Goal: Transaction & Acquisition: Subscribe to service/newsletter

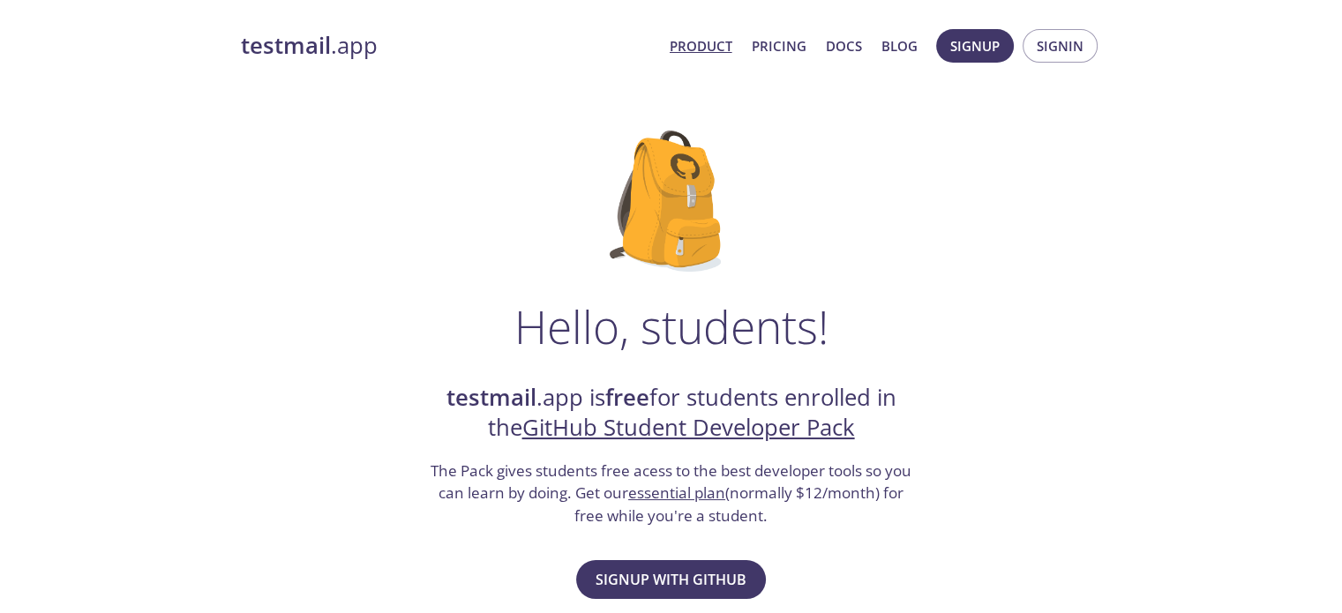
click at [718, 44] on link "Product" at bounding box center [700, 45] width 63 height 23
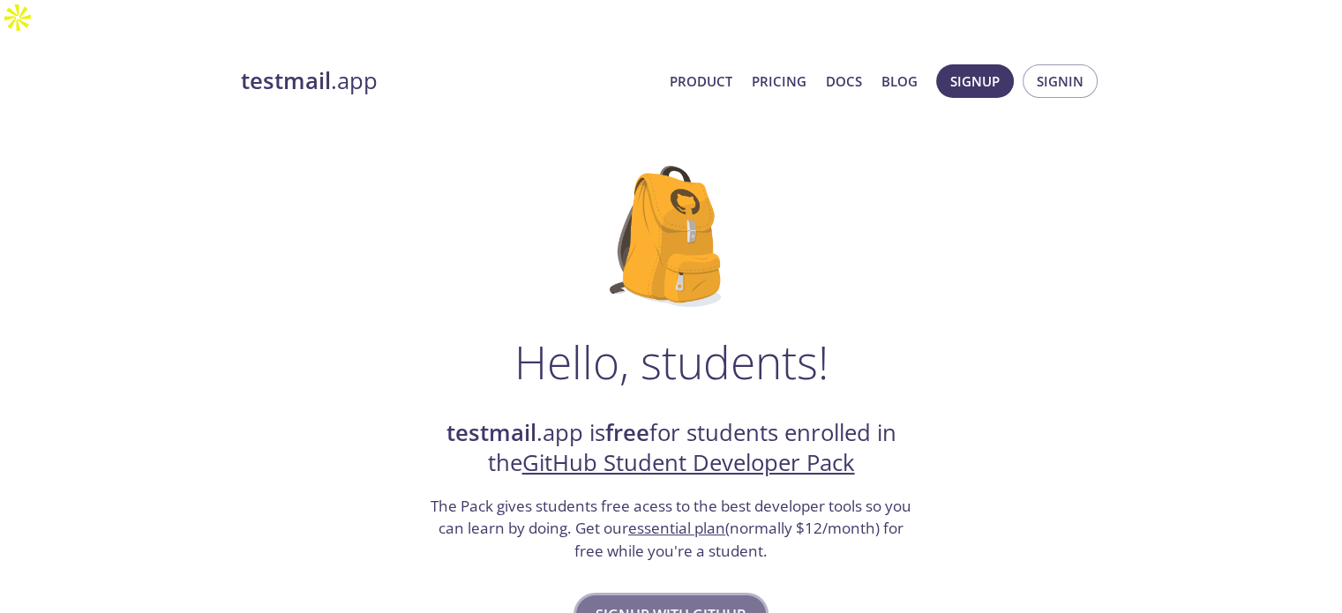
click at [653, 602] on span "Signup with GitHub" at bounding box center [670, 614] width 151 height 25
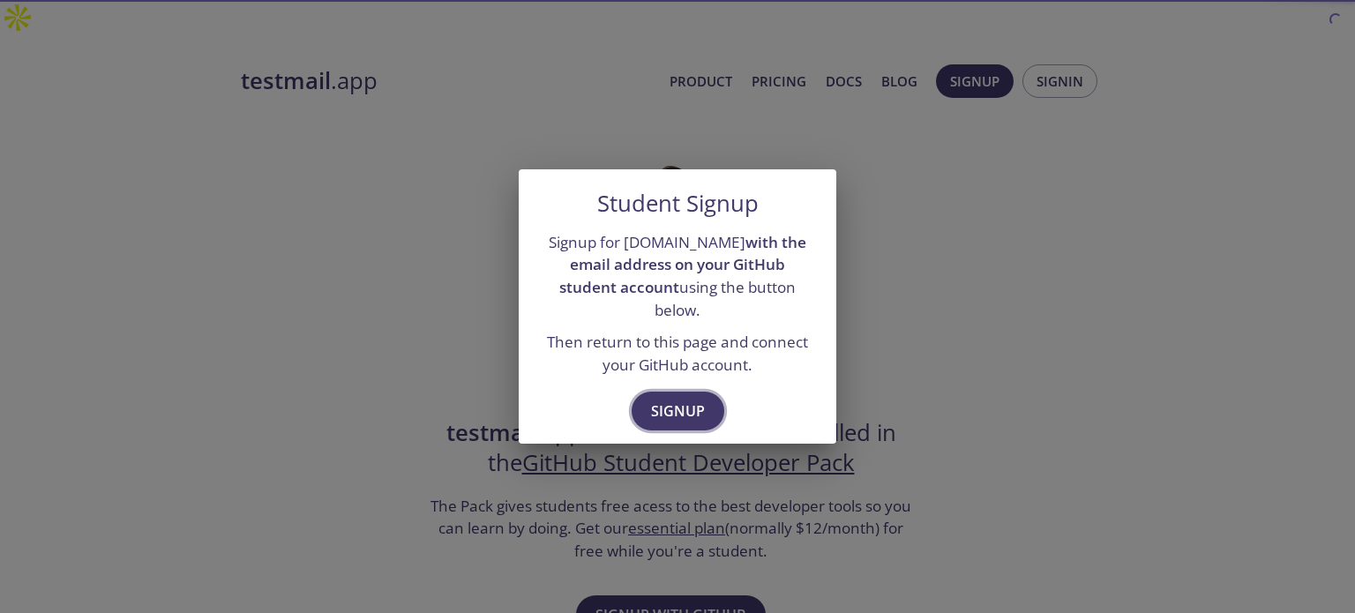
click at [668, 400] on span "Signup" at bounding box center [678, 411] width 54 height 25
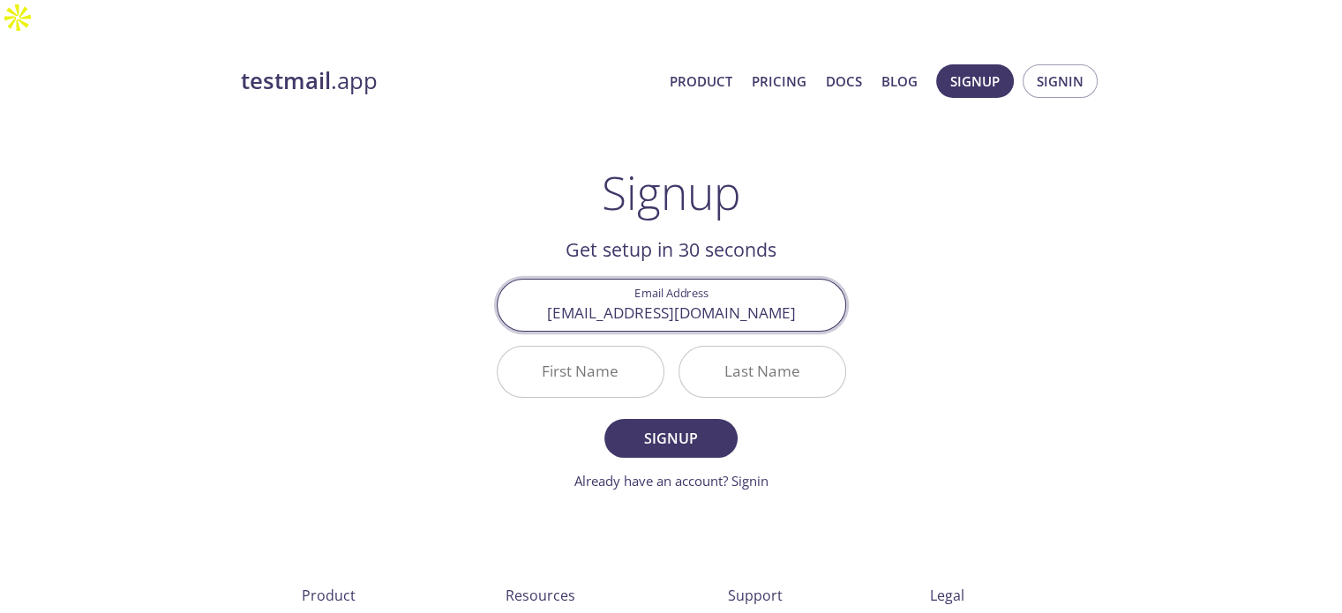
type input "[EMAIL_ADDRESS][DOMAIN_NAME]"
click at [627, 347] on input "First Name" at bounding box center [580, 372] width 166 height 50
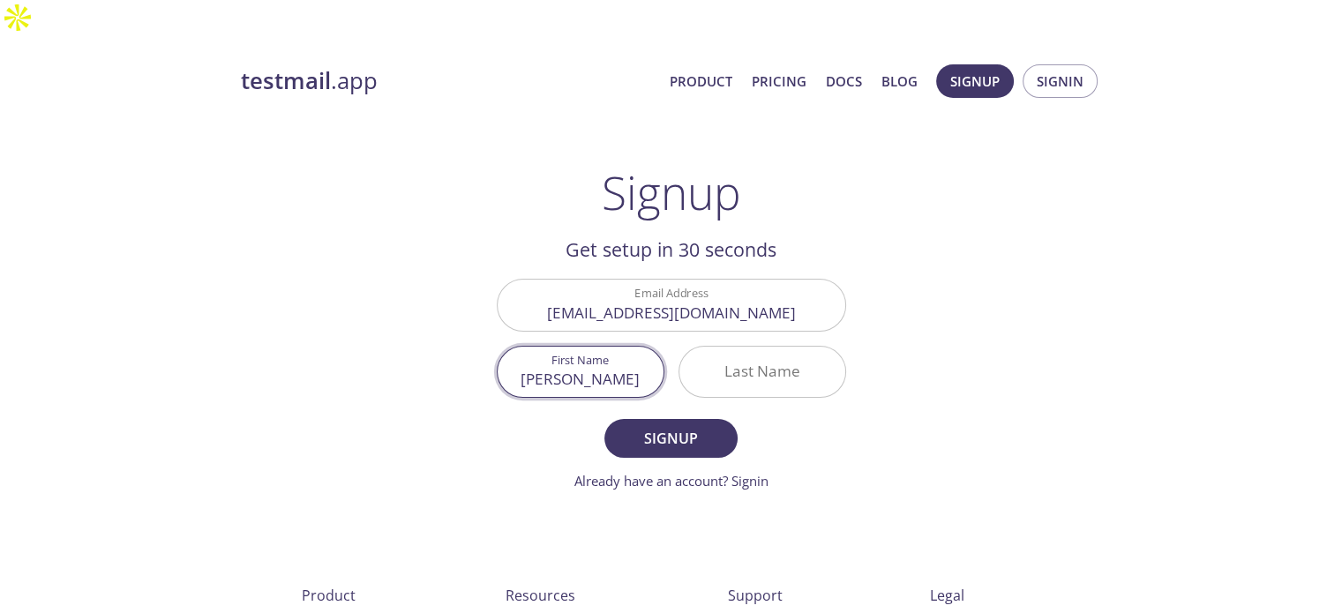
type input "[PERSON_NAME]"
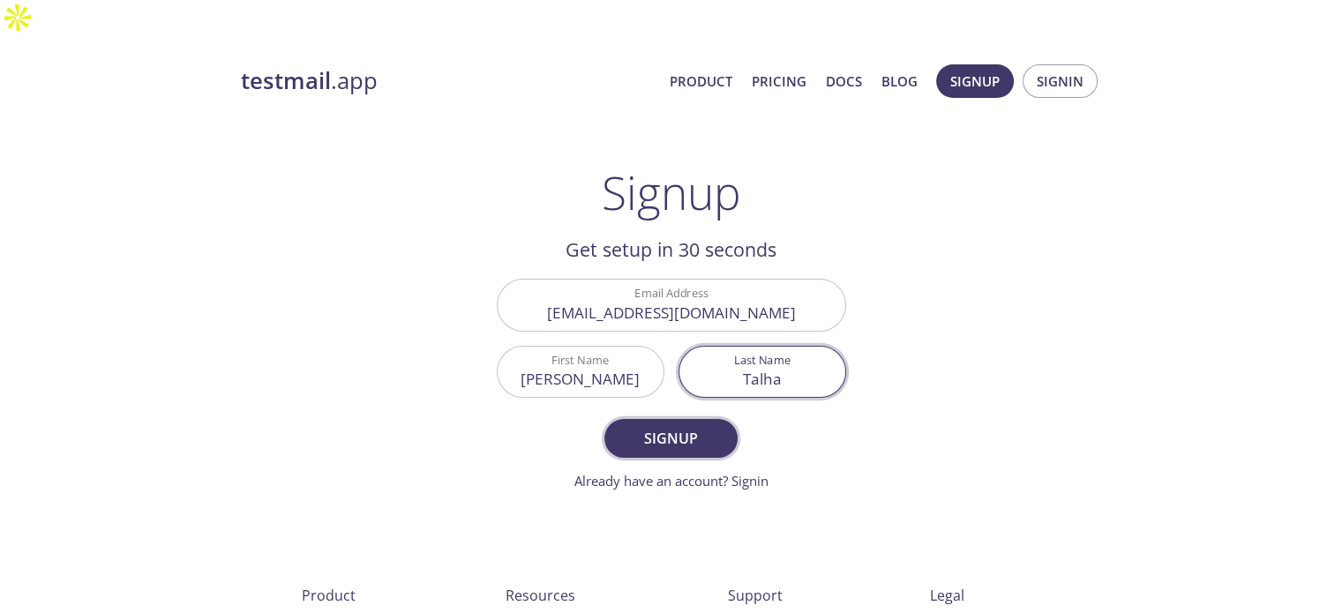
type input "Talha"
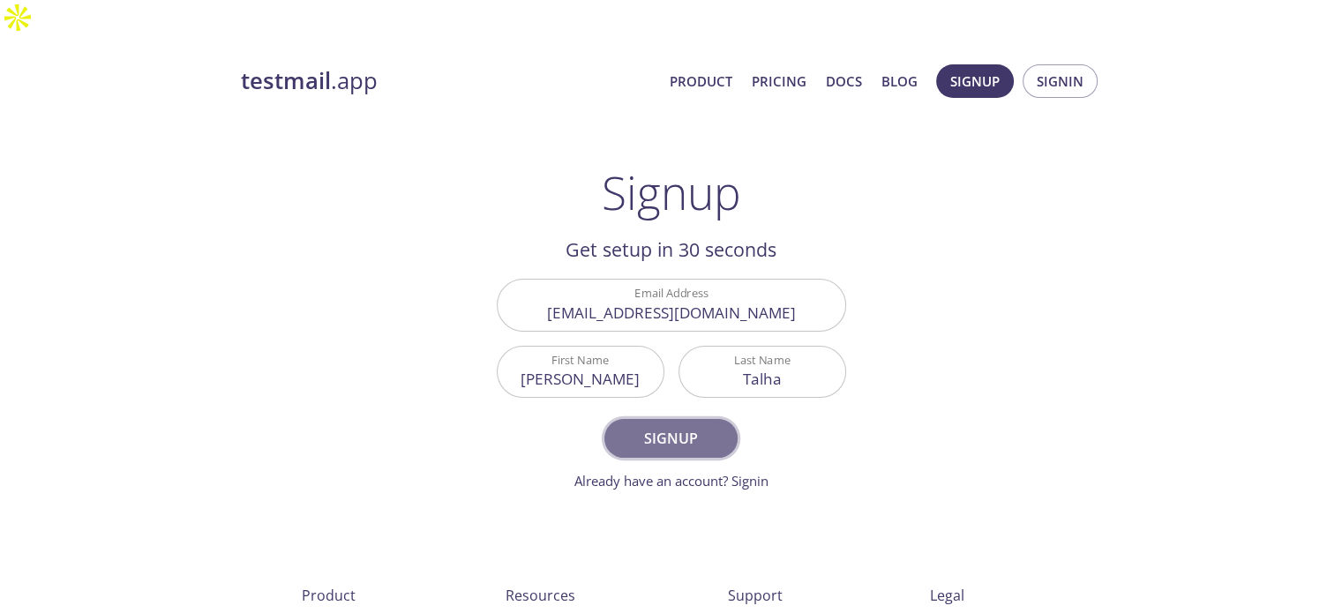
click at [667, 426] on span "Signup" at bounding box center [670, 438] width 93 height 25
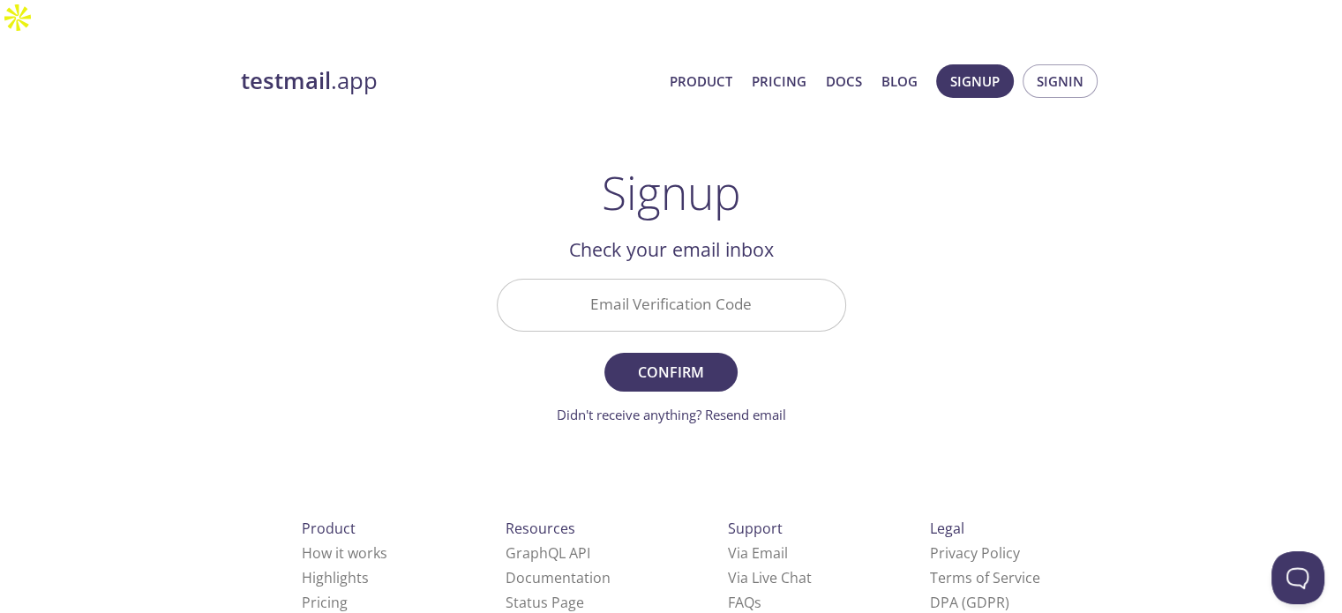
click at [602, 282] on input "Email Verification Code" at bounding box center [671, 305] width 348 height 50
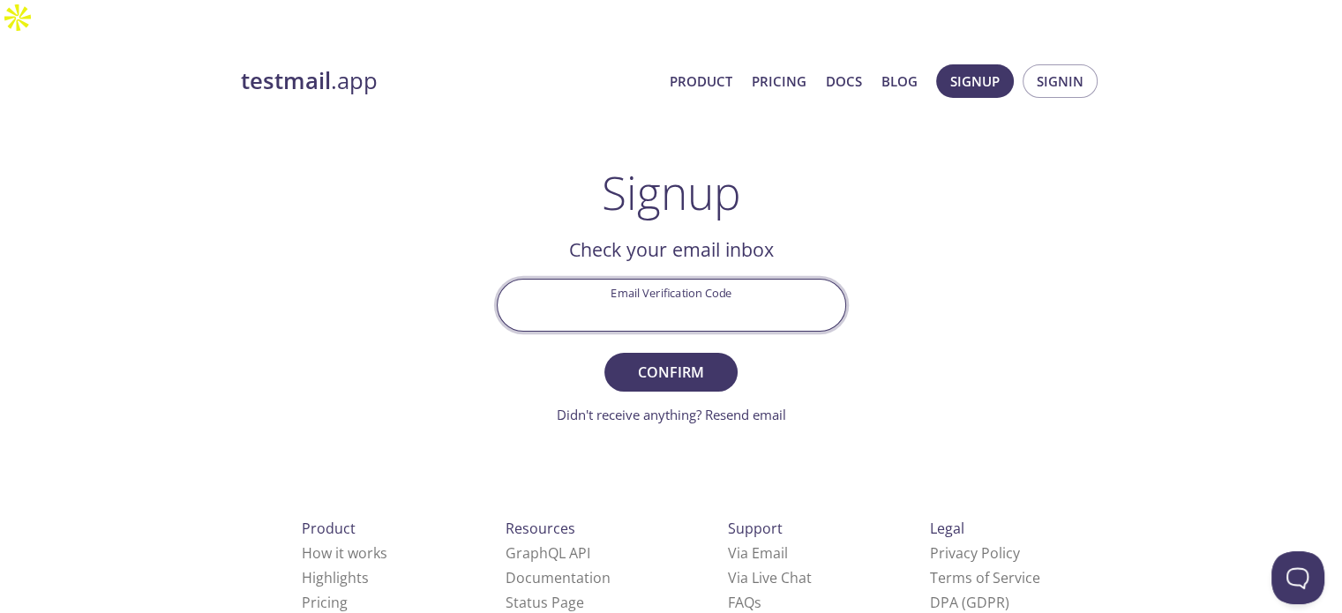
paste input "XSEJAKG"
type input "XSEJAKG"
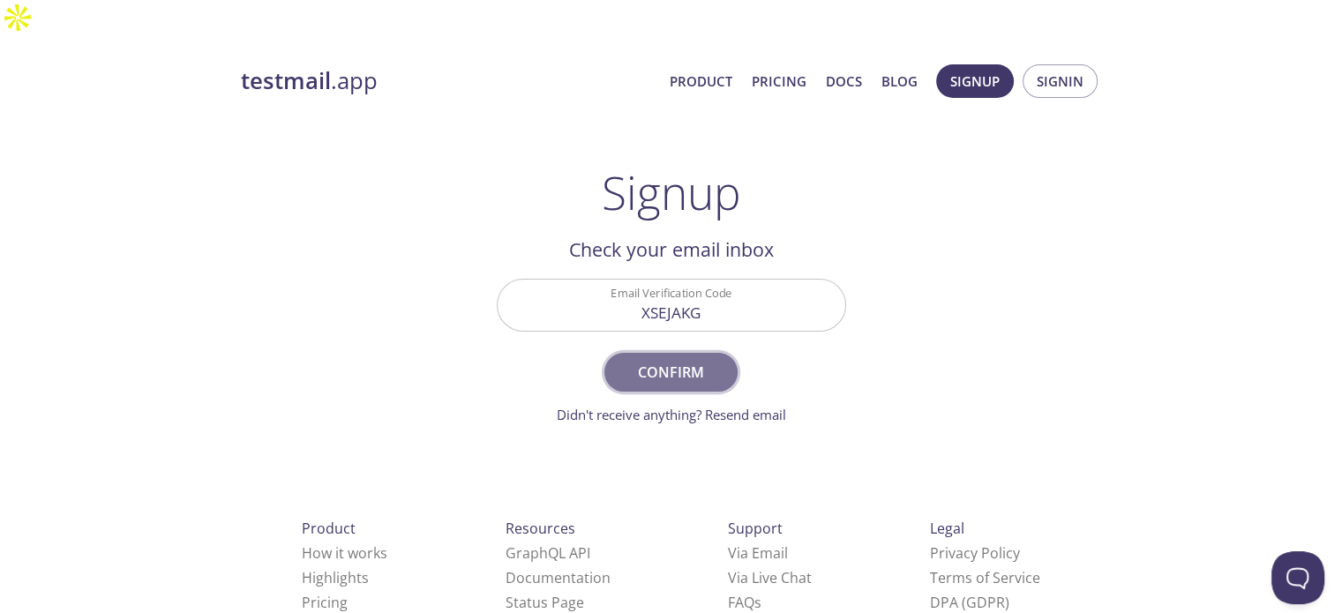
click at [684, 360] on span "Confirm" at bounding box center [670, 372] width 93 height 25
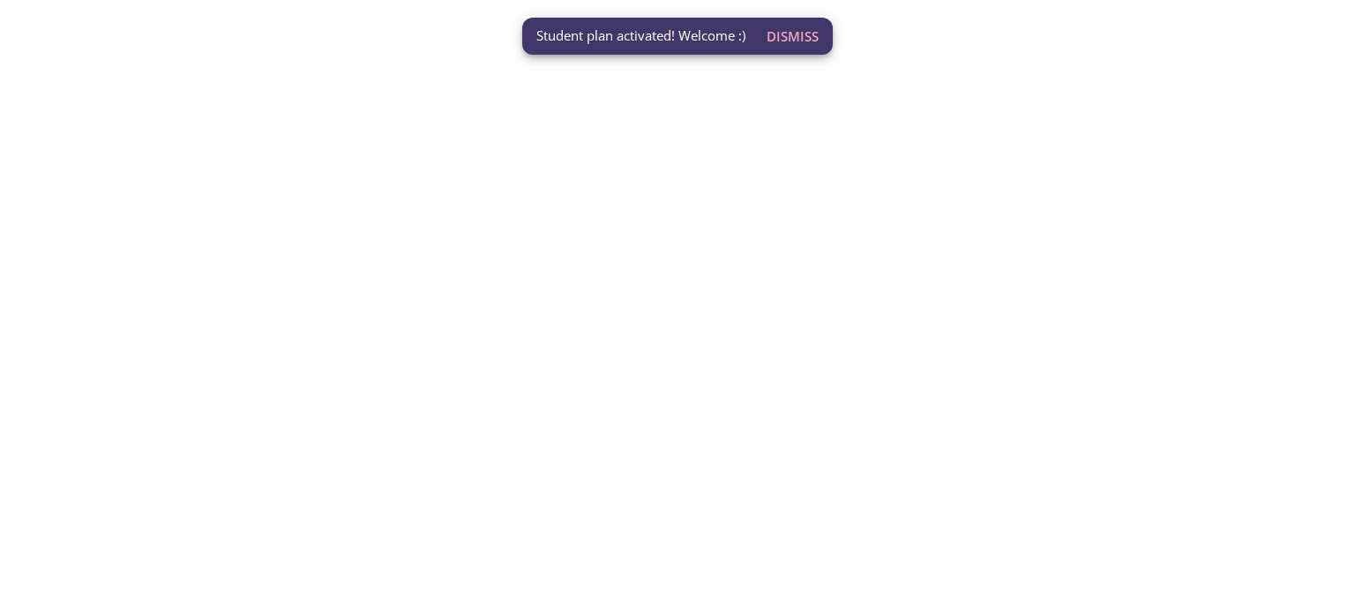
click at [787, 37] on span "Dismiss" at bounding box center [792, 36] width 52 height 23
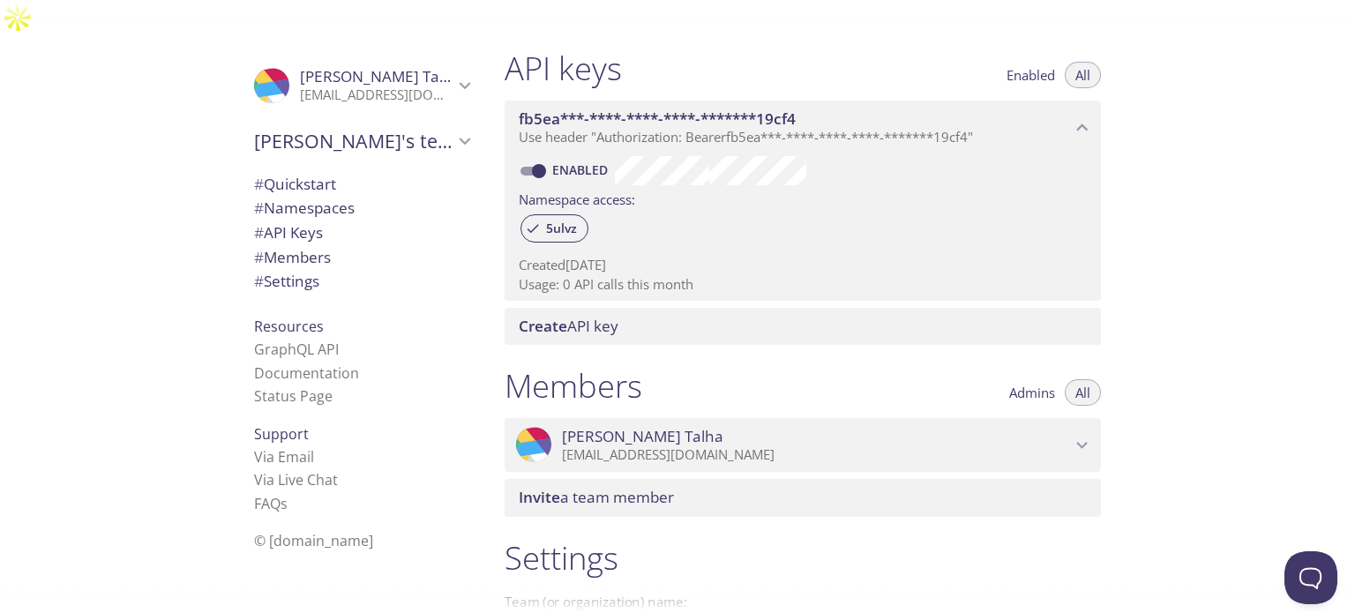
scroll to position [200, 0]
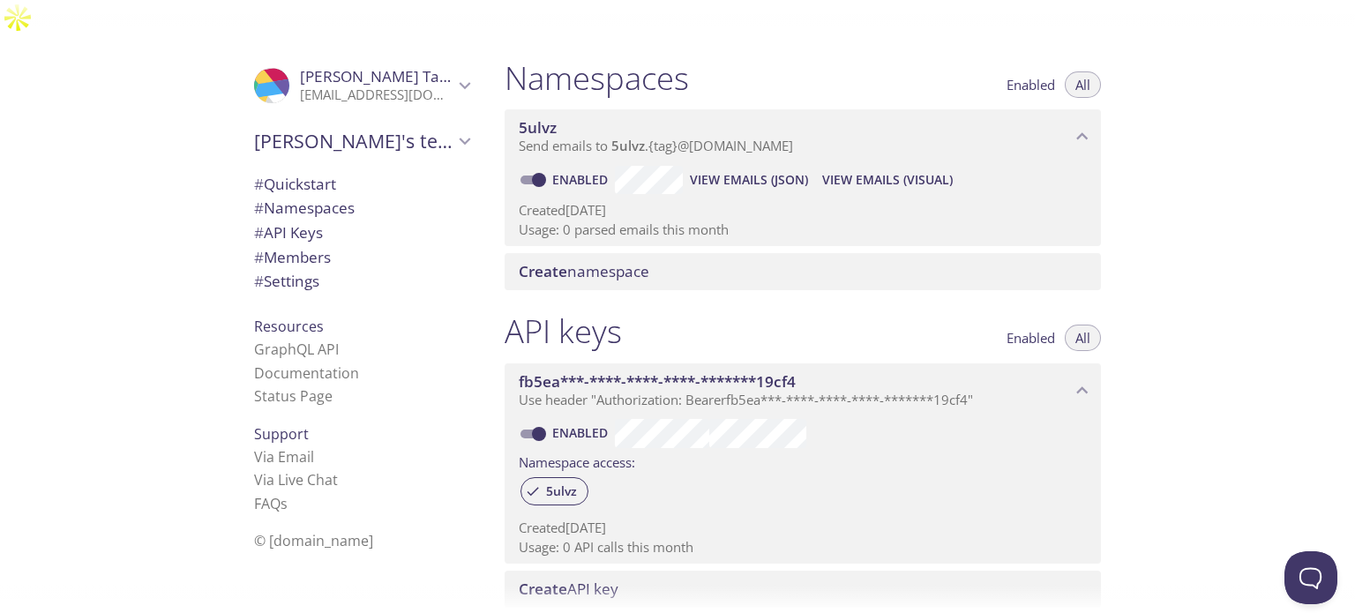
click at [383, 129] on span "Mohd's team" at bounding box center [353, 141] width 199 height 25
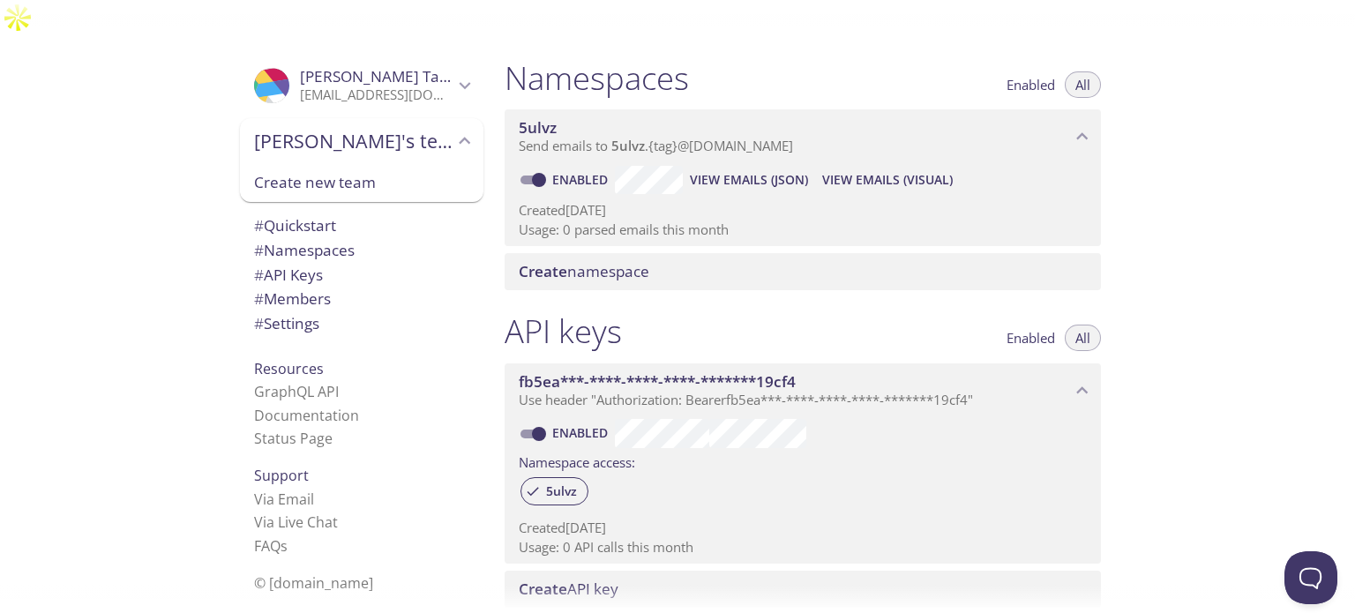
click at [383, 129] on span "Mohd's team" at bounding box center [353, 141] width 199 height 25
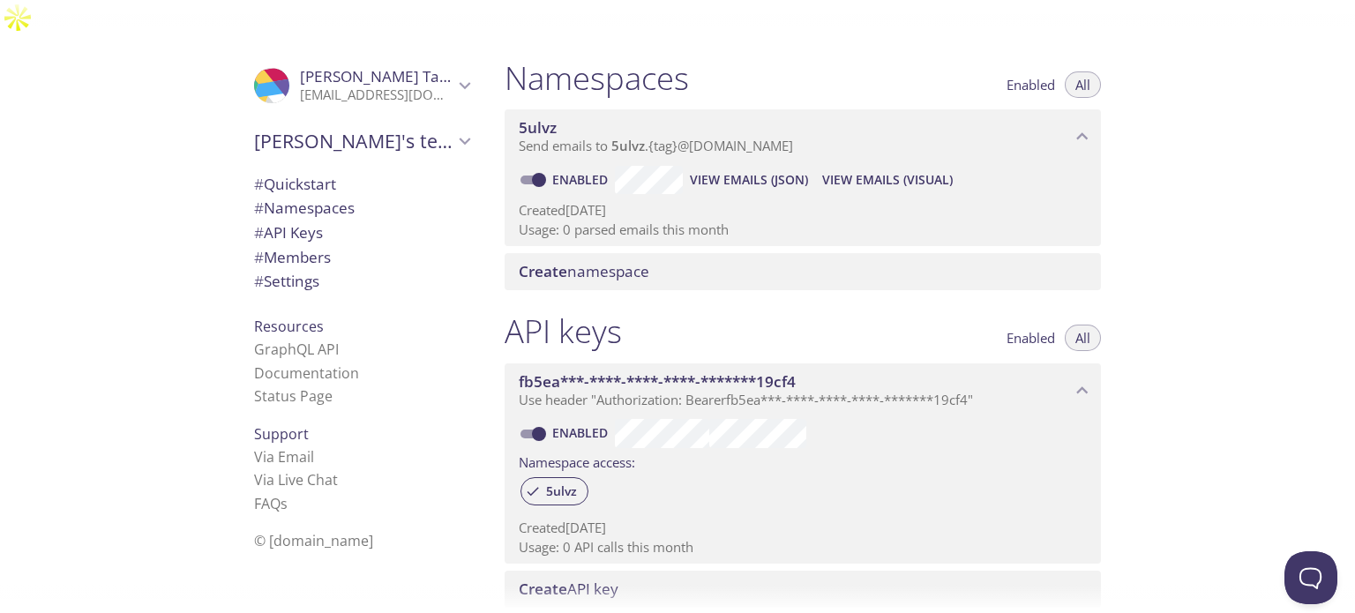
scroll to position [0, 0]
